Goal: Check status: Check status

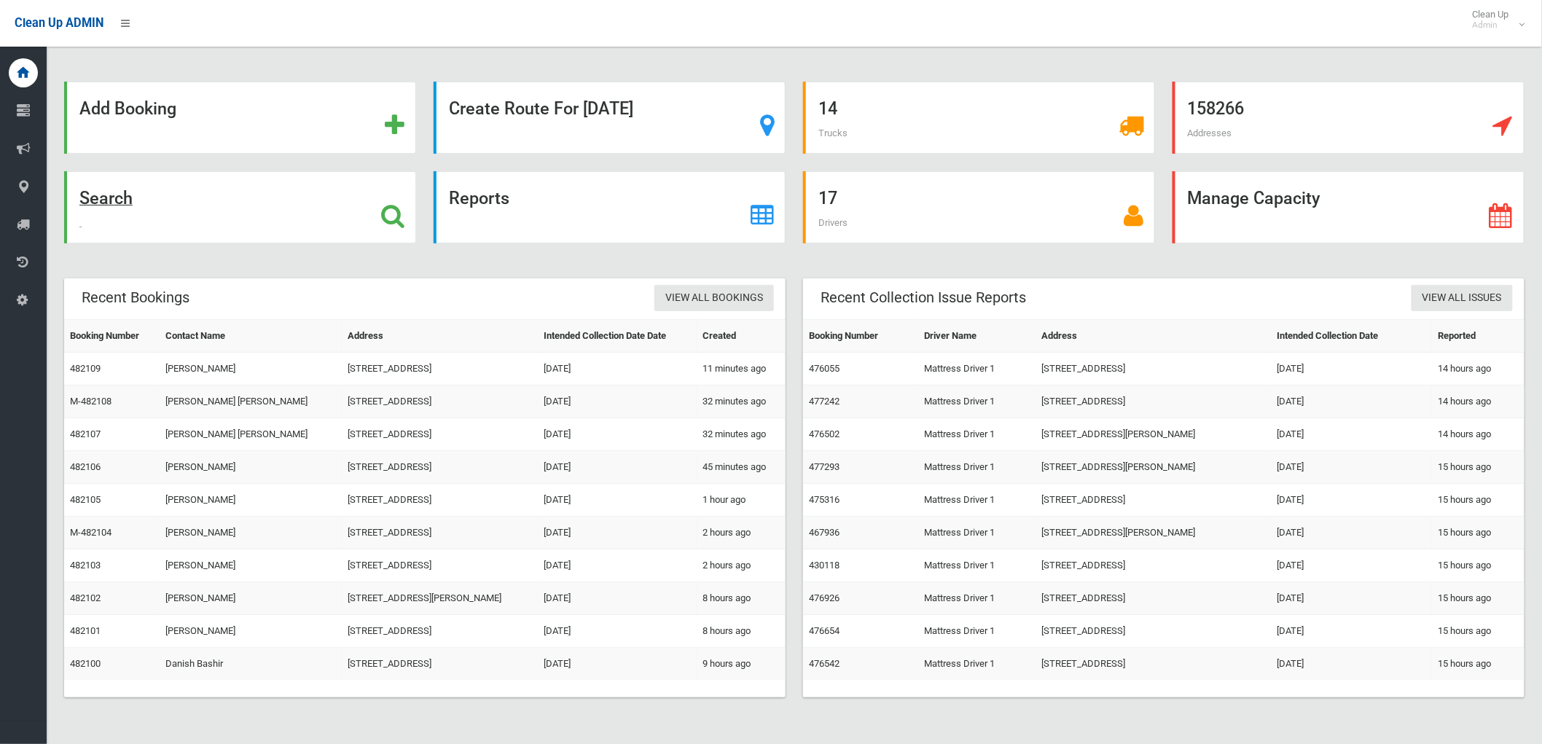
click at [283, 202] on div "Search" at bounding box center [240, 207] width 352 height 72
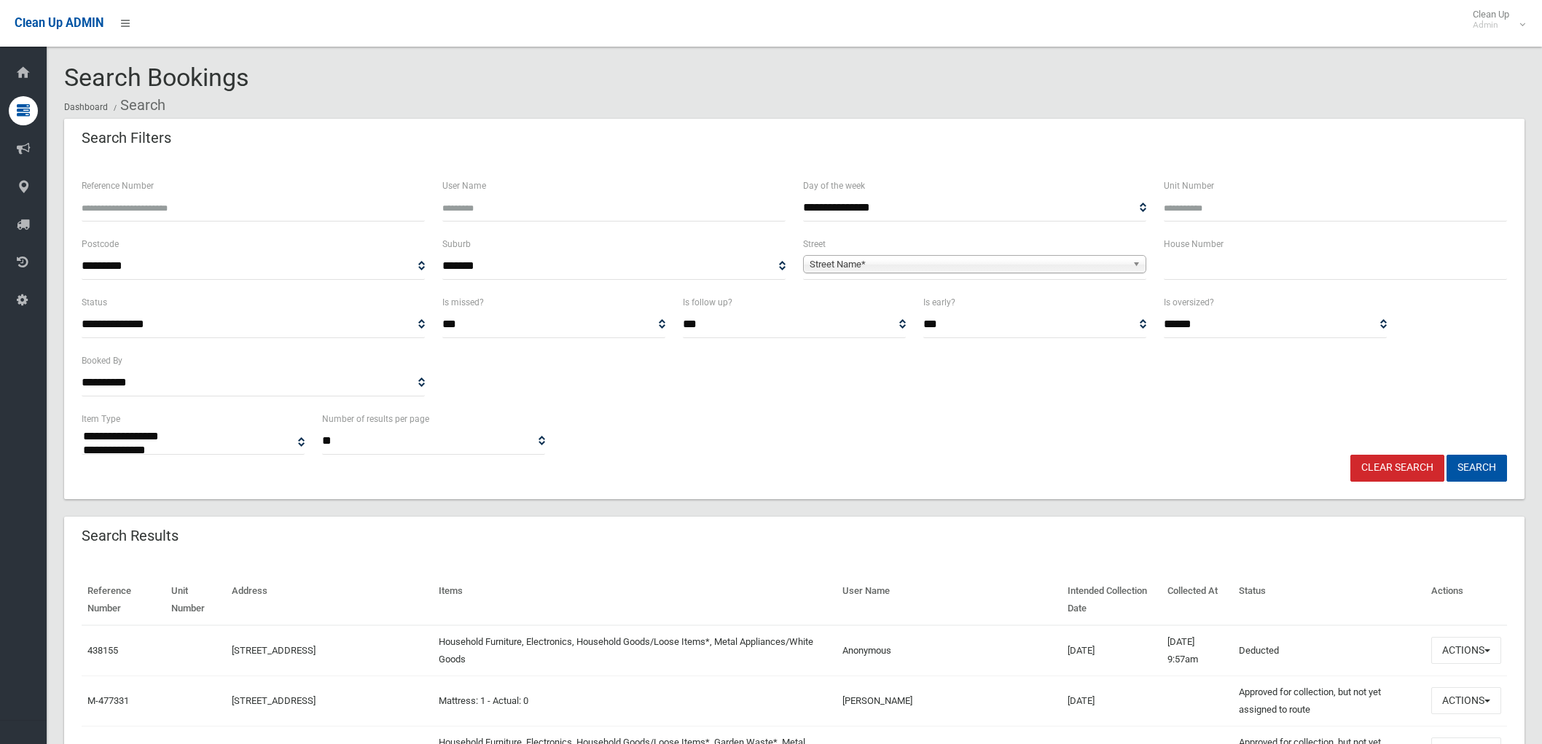
select select
click at [948, 264] on span "Street Name*" at bounding box center [968, 264] width 317 height 17
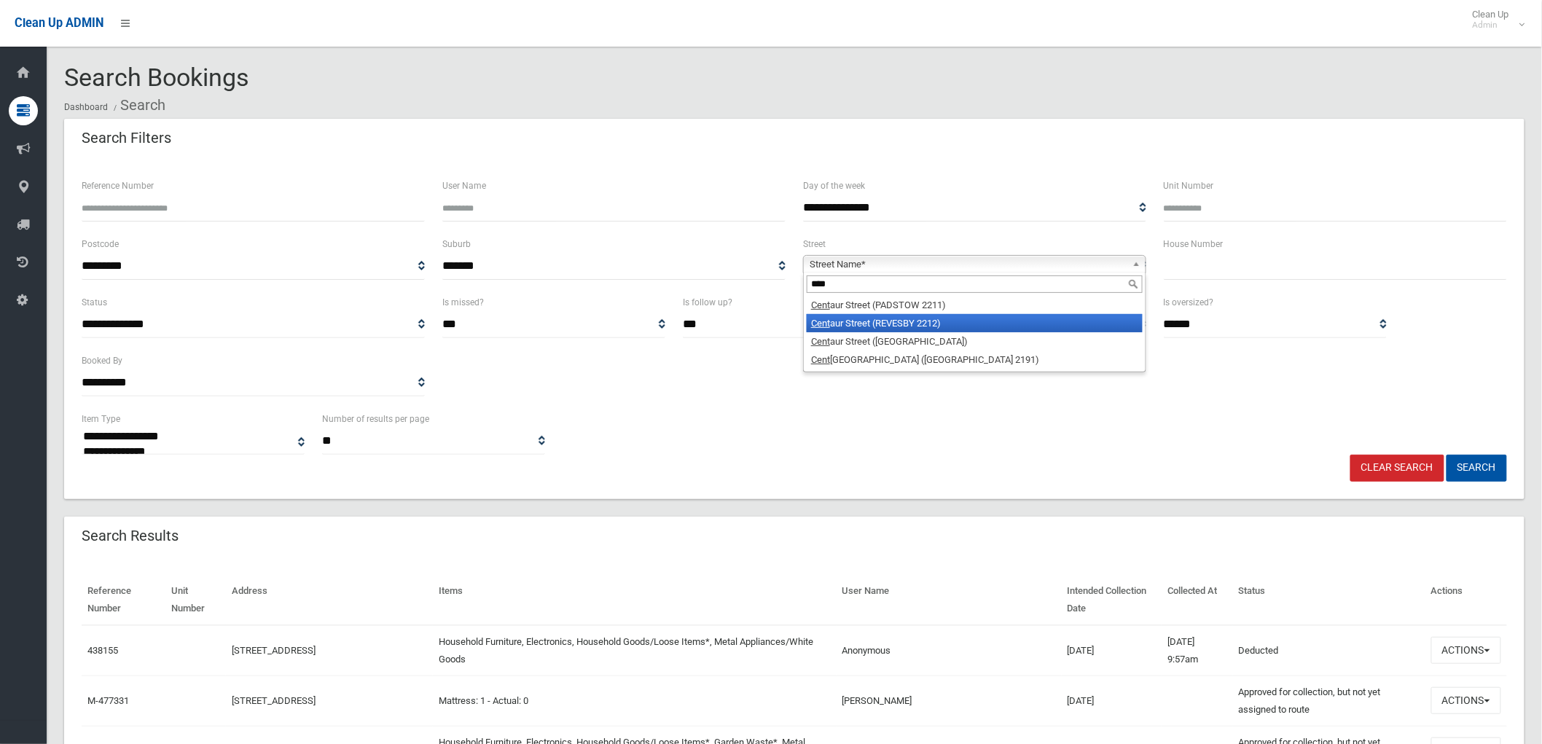
type input "****"
click at [916, 319] on li "[GEOGRAPHIC_DATA] (REVESBY 2212)" at bounding box center [975, 323] width 336 height 18
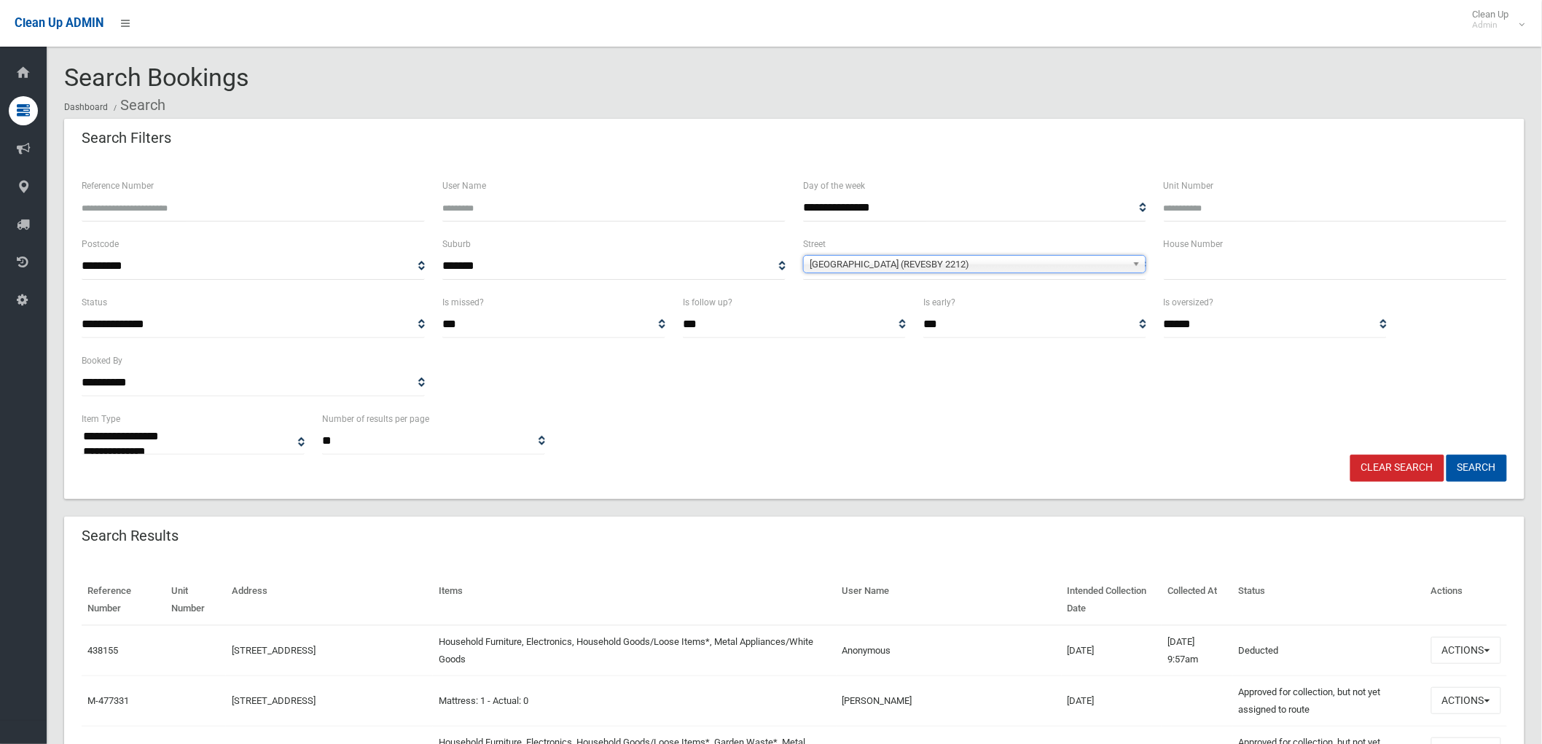
click at [1204, 266] on input "text" at bounding box center [1335, 266] width 343 height 27
type input "**"
click at [1494, 470] on button "Search" at bounding box center [1477, 468] width 61 height 27
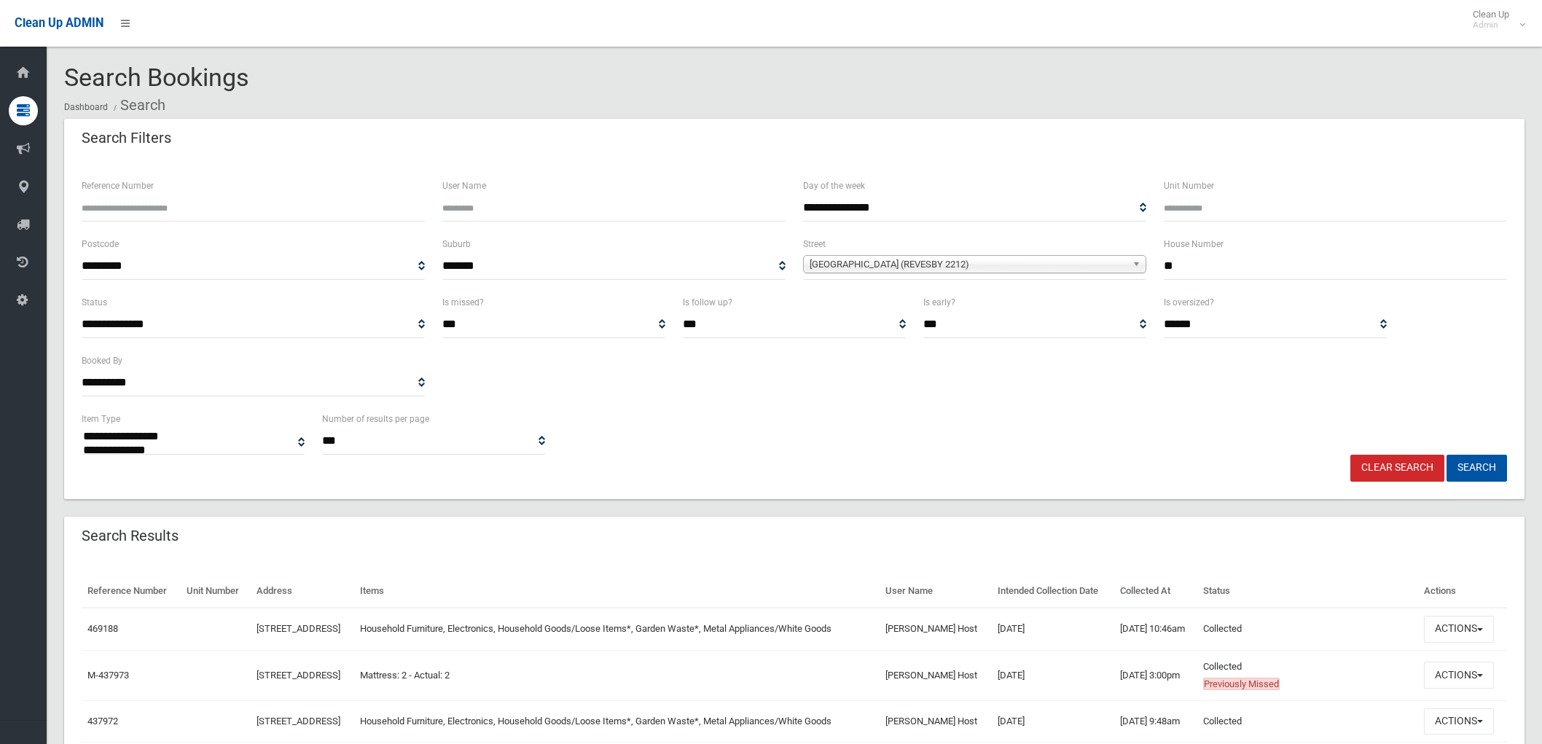
select select
click at [1459, 630] on button "Actions" at bounding box center [1459, 629] width 70 height 27
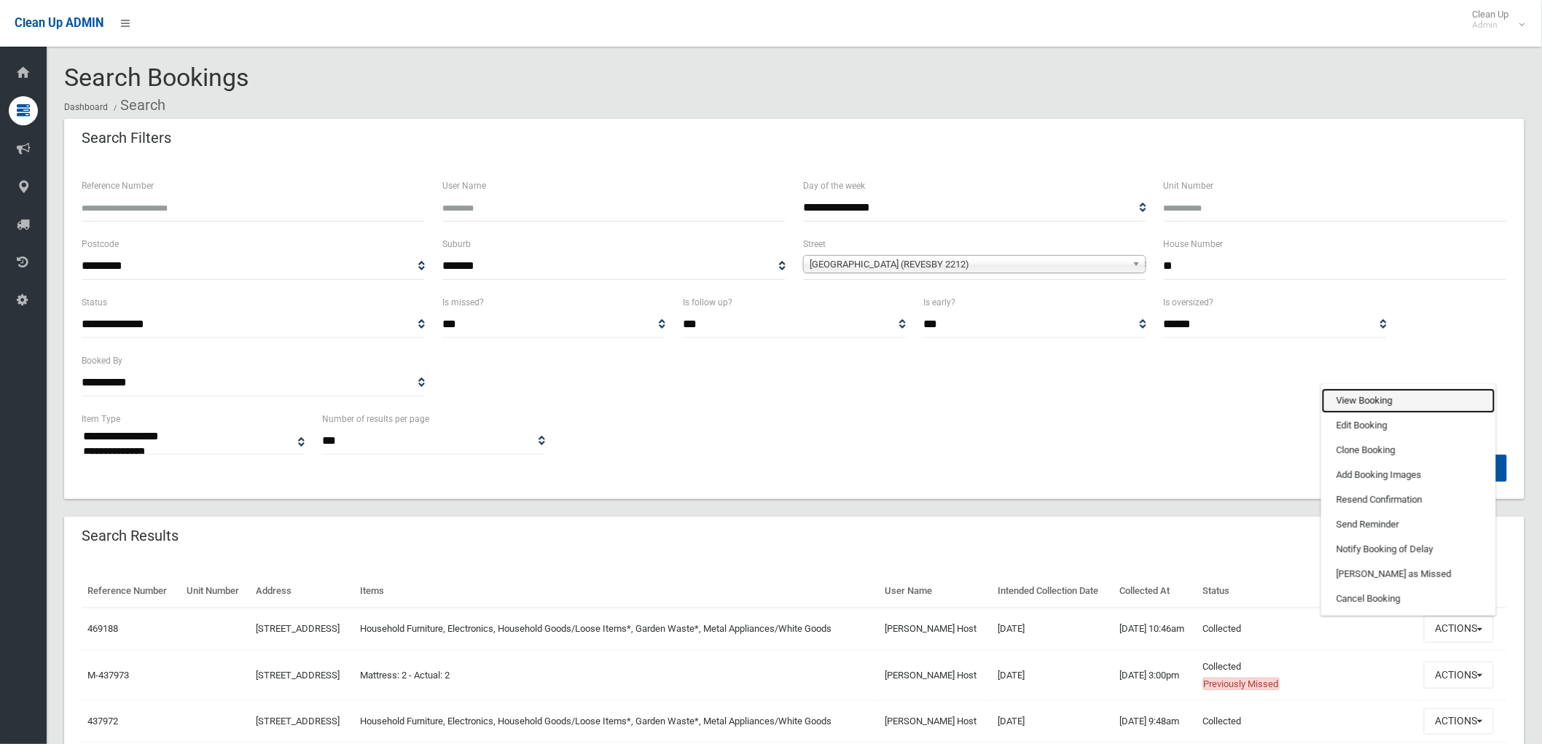
click at [1395, 398] on link "View Booking" at bounding box center [1408, 401] width 173 height 25
